Goal: Navigation & Orientation: Understand site structure

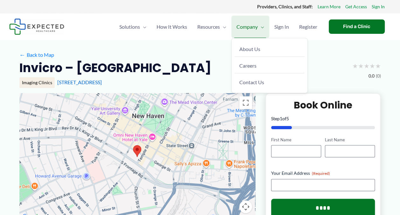
click at [254, 25] on span "Company" at bounding box center [247, 27] width 21 height 22
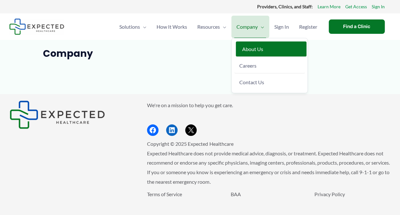
click at [247, 47] on span "About Us" at bounding box center [252, 49] width 21 height 6
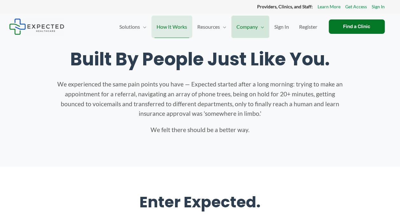
click at [174, 26] on span "How It Works" at bounding box center [172, 27] width 31 height 22
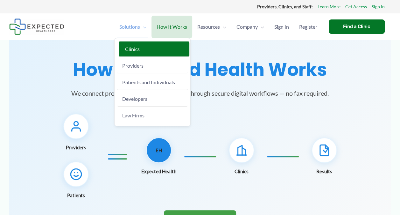
click at [134, 48] on span "Clinics" at bounding box center [132, 49] width 15 height 6
